Goal: Information Seeking & Learning: Find specific fact

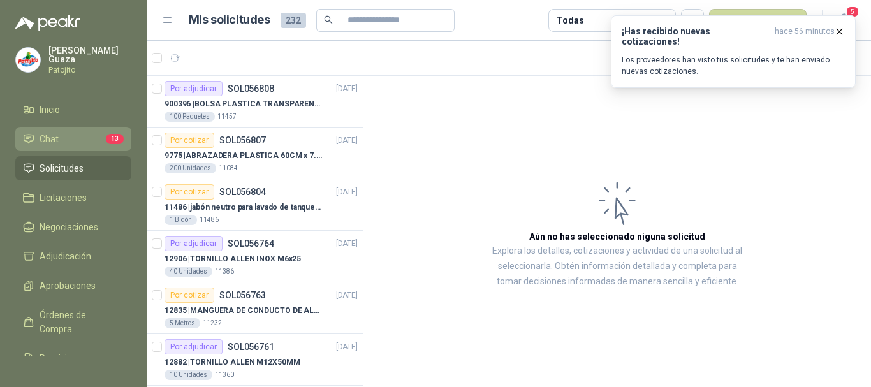
click at [78, 134] on li "Chat 13" at bounding box center [73, 139] width 101 height 14
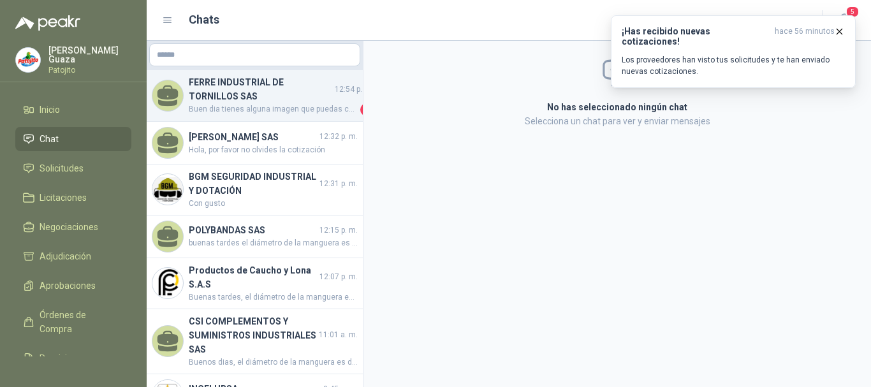
click at [219, 91] on h4 "FERRE INDUSTRIAL DE TORNILLOS SAS" at bounding box center [260, 89] width 143 height 28
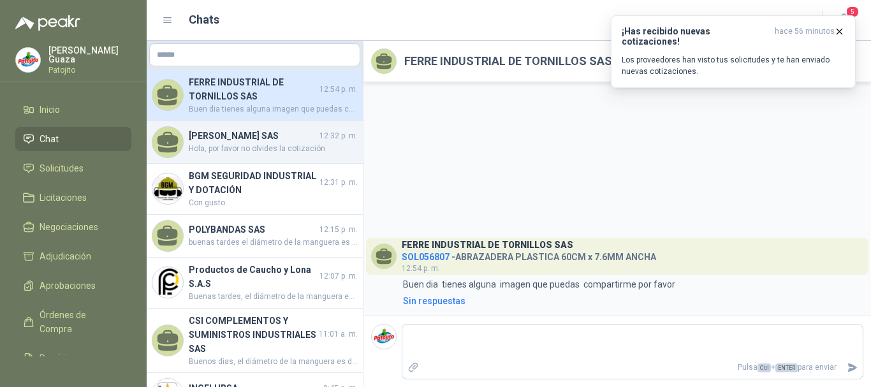
click at [207, 122] on div "[PERSON_NAME] SAS 12:32 p. m. Hola, por favor no olvides la cotización" at bounding box center [255, 142] width 216 height 43
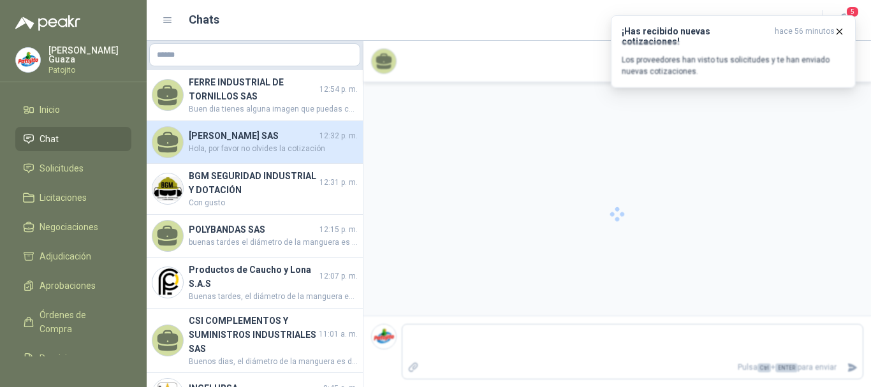
scroll to position [460, 0]
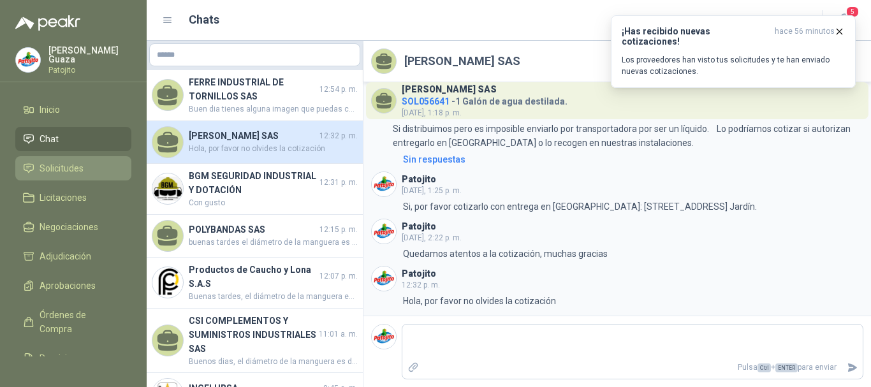
click at [41, 165] on span "Solicitudes" at bounding box center [62, 168] width 44 height 14
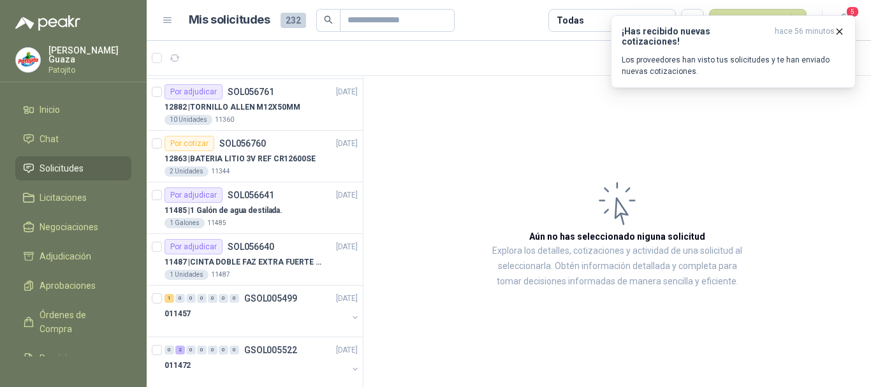
scroll to position [319, 0]
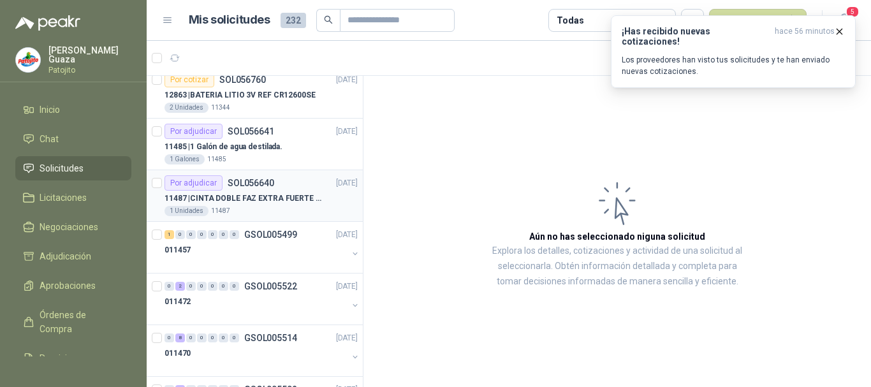
click at [260, 200] on p "11487 | CINTA DOBLE FAZ EXTRA FUERTE MARCA:3M" at bounding box center [244, 199] width 159 height 12
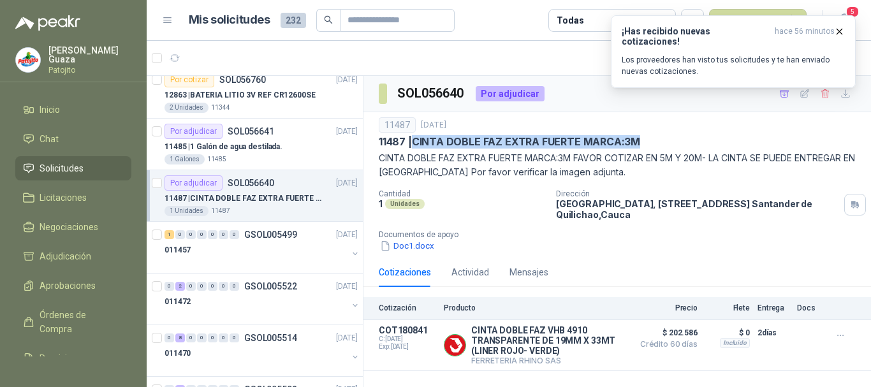
drag, startPoint x: 415, startPoint y: 138, endPoint x: 638, endPoint y: 141, distance: 223.9
click at [638, 141] on p "11487 | CINTA DOBLE FAZ EXTRA FUERTE MARCA:3M" at bounding box center [509, 141] width 261 height 13
copy p "CINTA DOBLE FAZ EXTRA FUERTE MARCA:3M"
click at [579, 348] on icon "button" at bounding box center [575, 345] width 8 height 6
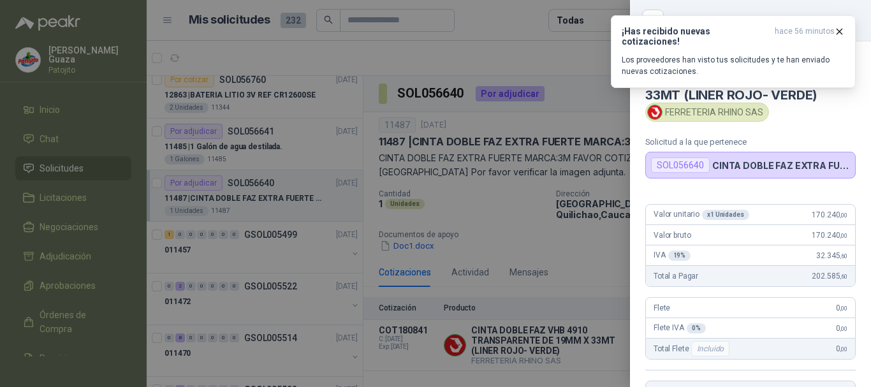
click at [568, 263] on div at bounding box center [435, 193] width 871 height 387
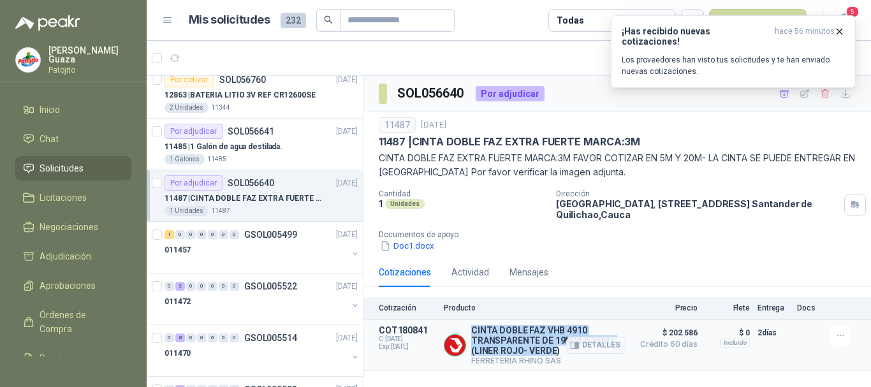
drag, startPoint x: 473, startPoint y: 331, endPoint x: 555, endPoint y: 350, distance: 85.1
click at [555, 350] on p "CINTA DOBLE FAZ VHB 4910 TRANSPARENTE DE 19MM X 33MT (LINER ROJO- VERDE)" at bounding box center [548, 340] width 155 height 31
copy p "CINTA DOBLE FAZ VHB 4910 TRANSPARENTE DE 19MM X 33MT (LINER ROJO- VERDE"
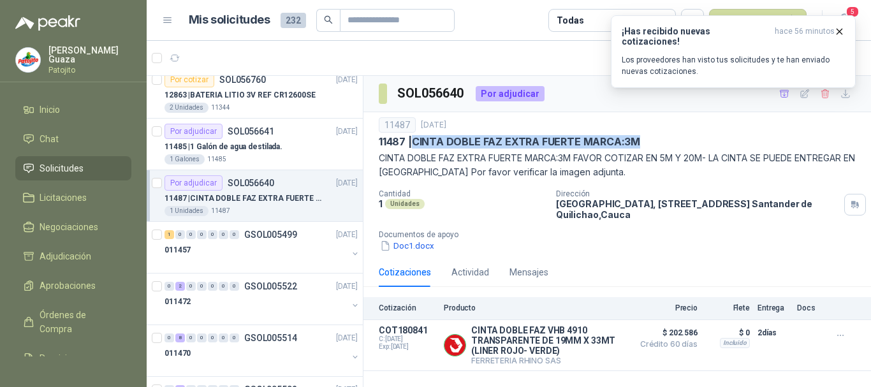
drag, startPoint x: 417, startPoint y: 138, endPoint x: 636, endPoint y: 145, distance: 219.5
click at [636, 145] on p "11487 | CINTA DOBLE FAZ EXTRA FUERTE MARCA:3M" at bounding box center [509, 141] width 261 height 13
copy p "CINTA DOBLE FAZ EXTRA FUERTE MARCA:3M"
drag, startPoint x: 378, startPoint y: 143, endPoint x: 404, endPoint y: 140, distance: 25.7
click at [404, 140] on div "11487 [DATE] 11487 | CINTA DOBLE FAZ EXTRA FUERTE MARCA:3M CINTA DOBLE FAZ EXTR…" at bounding box center [618, 184] width 508 height 145
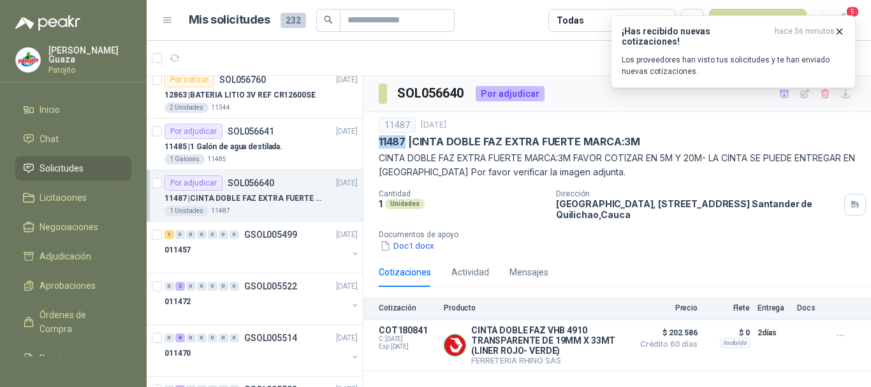
copy p "11487"
click at [624, 253] on div "11487 [DATE] 11487 | CINTA DOBLE FAZ EXTRA FUERTE MARCA:3M CINTA DOBLE FAZ EXTR…" at bounding box center [618, 184] width 508 height 145
click at [836, 32] on icon "button" at bounding box center [839, 31] width 11 height 11
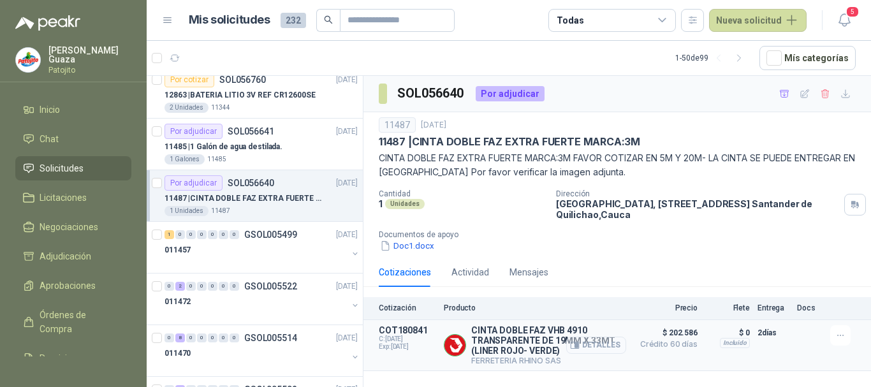
click at [592, 347] on button "Detalles" at bounding box center [596, 345] width 60 height 17
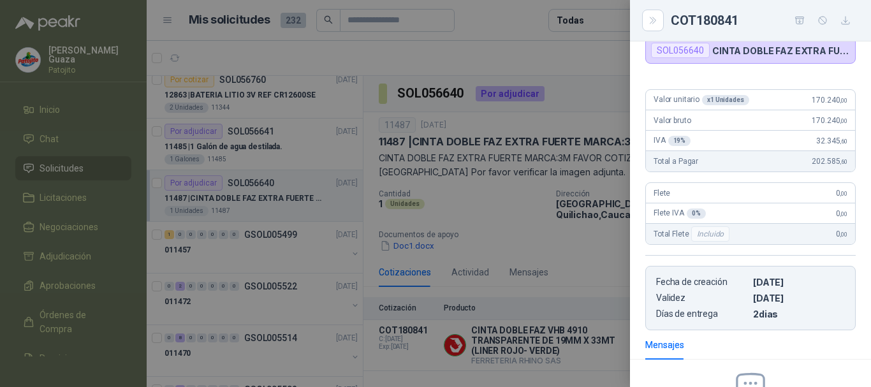
scroll to position [78, 0]
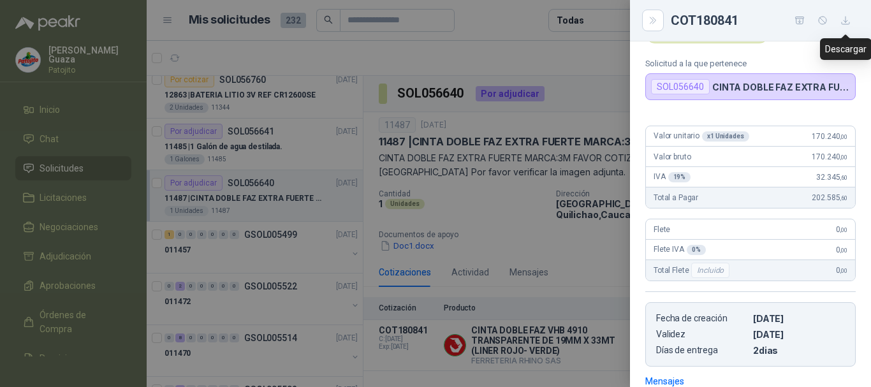
click at [841, 21] on icon "button" at bounding box center [846, 20] width 11 height 11
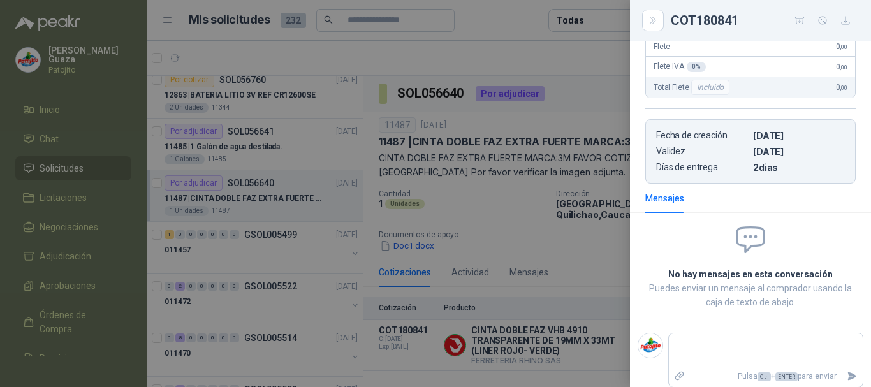
scroll to position [270, 0]
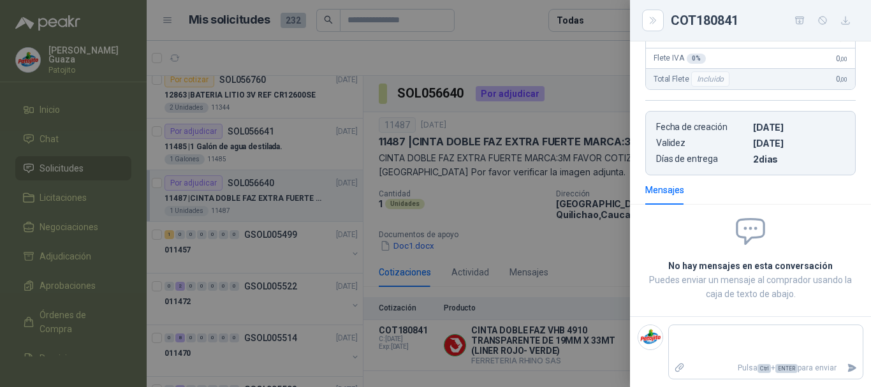
click at [595, 108] on div at bounding box center [435, 193] width 871 height 387
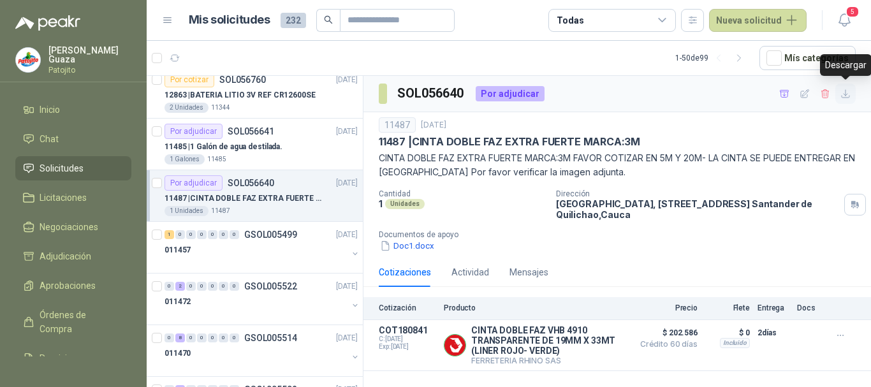
click at [849, 89] on icon "button" at bounding box center [846, 94] width 11 height 11
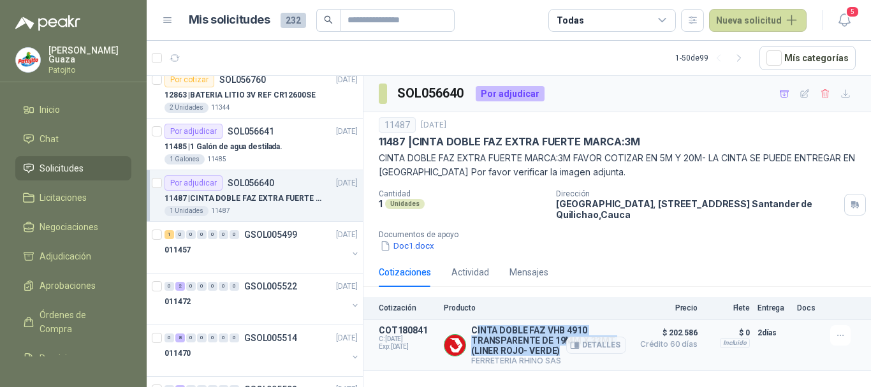
drag, startPoint x: 476, startPoint y: 330, endPoint x: 560, endPoint y: 352, distance: 87.1
click at [560, 352] on p "CINTA DOBLE FAZ VHB 4910 TRANSPARENTE DE 19MM X 33MT (LINER ROJO- VERDE)" at bounding box center [548, 340] width 155 height 31
copy p "INTA DOBLE FAZ VHB 4910 TRANSPARENTE DE 19MM X 33MT (LINER ROJO- VERDE)"
